Goal: Find specific page/section: Find specific page/section

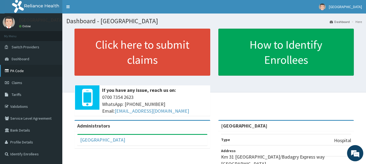
click at [30, 72] on link "PA Code" at bounding box center [31, 71] width 62 height 12
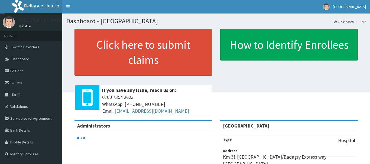
click at [26, 71] on link "PA Code" at bounding box center [31, 71] width 62 height 12
